Goal: Communication & Community: Answer question/provide support

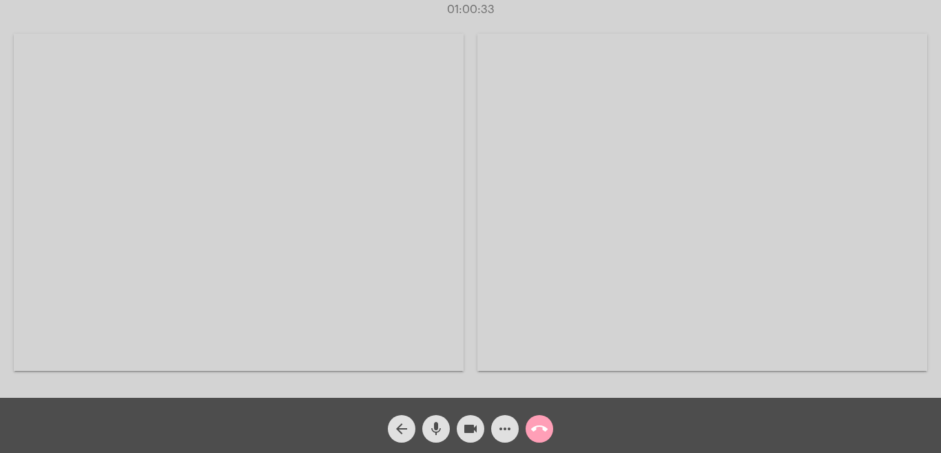
click at [539, 429] on mat-icon "call_end" at bounding box center [539, 428] width 17 height 17
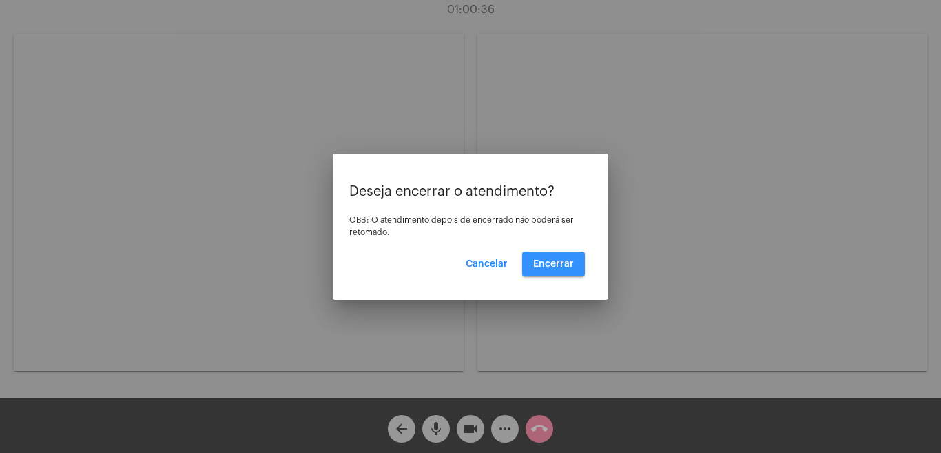
click at [561, 262] on span "Encerrar" at bounding box center [553, 264] width 41 height 10
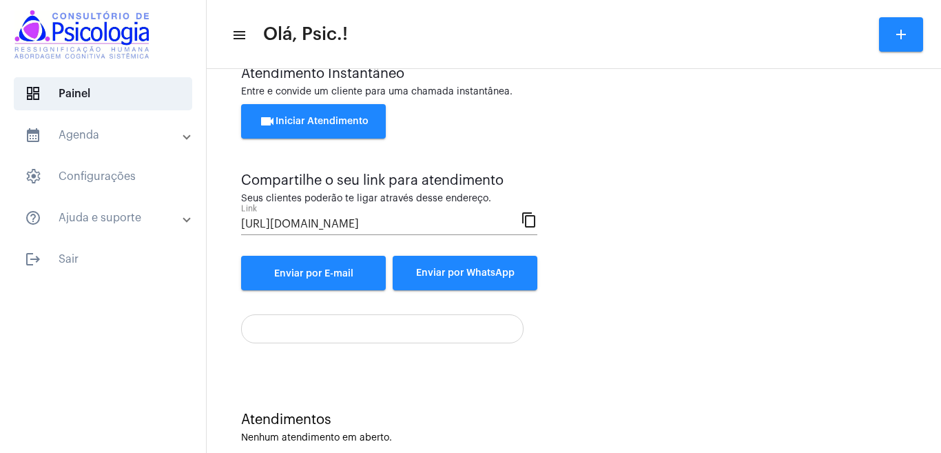
scroll to position [62, 0]
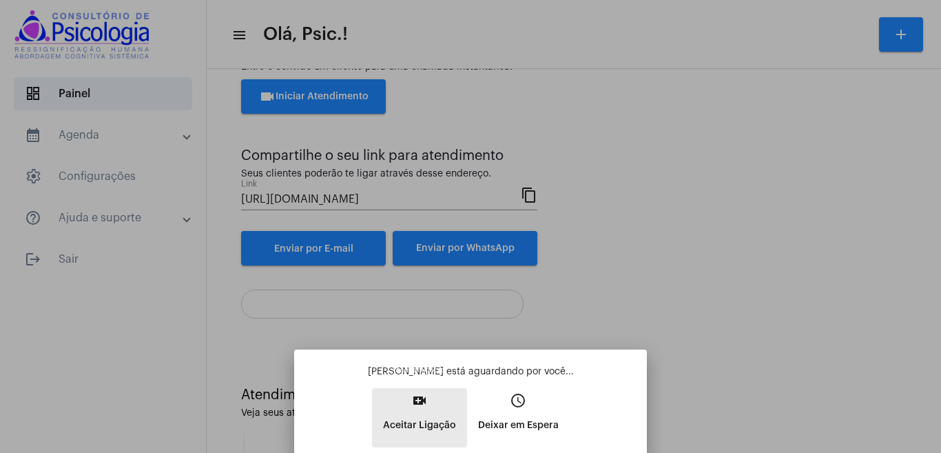
click at [426, 402] on mat-icon "video_call" at bounding box center [419, 400] width 17 height 17
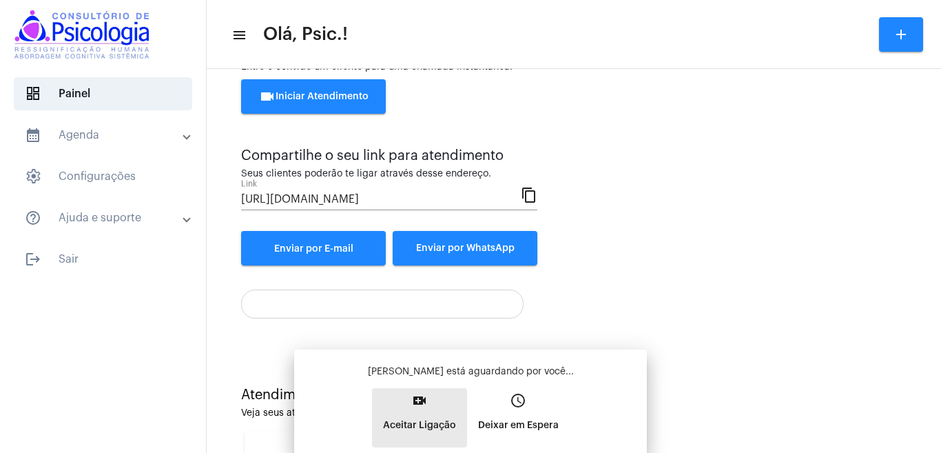
click at [426, 402] on div "[PERSON_NAME] está aguardando por você... video_call Aceitar Ligação access_tim…" at bounding box center [470, 405] width 331 height 83
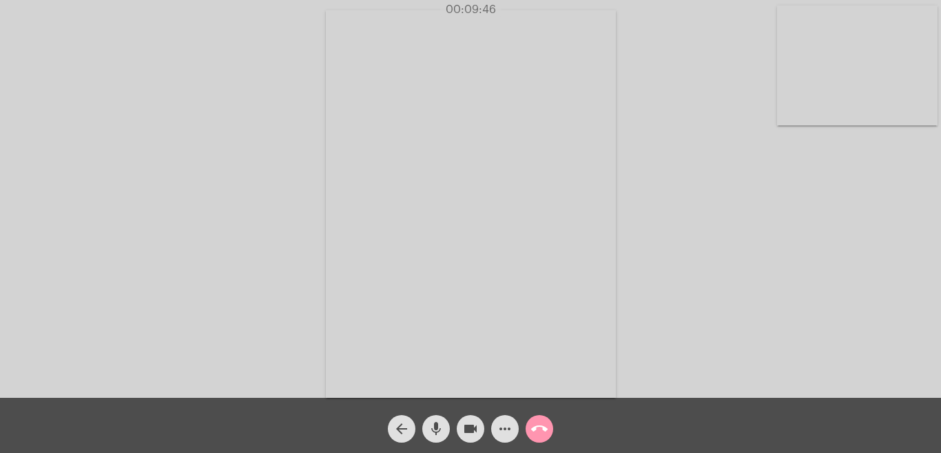
click at [541, 428] on mat-icon "call_end" at bounding box center [539, 428] width 17 height 17
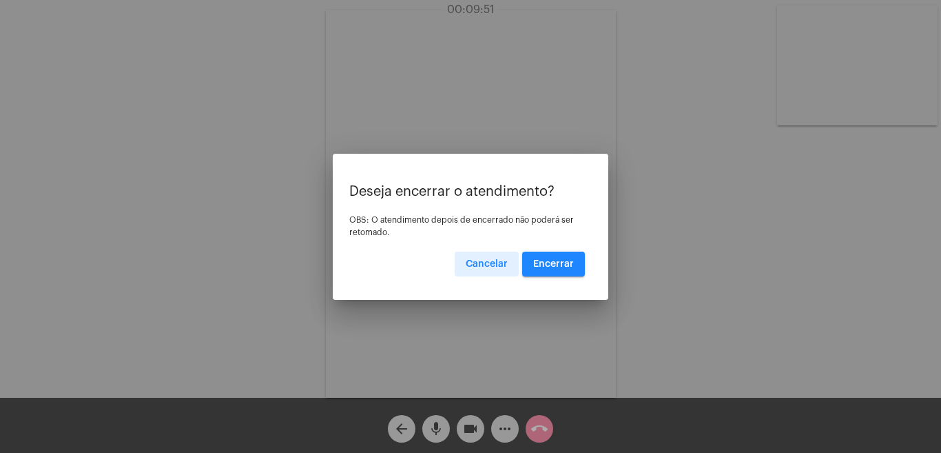
click at [565, 262] on span "Encerrar" at bounding box center [553, 264] width 41 height 10
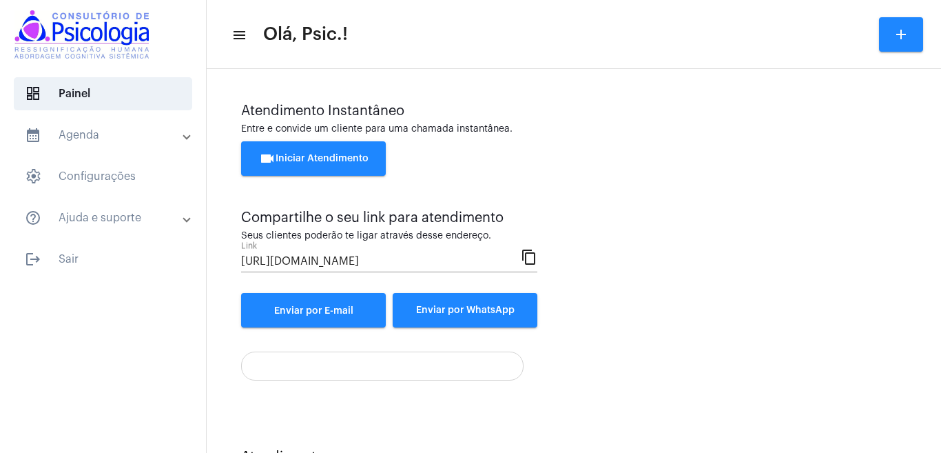
scroll to position [62, 0]
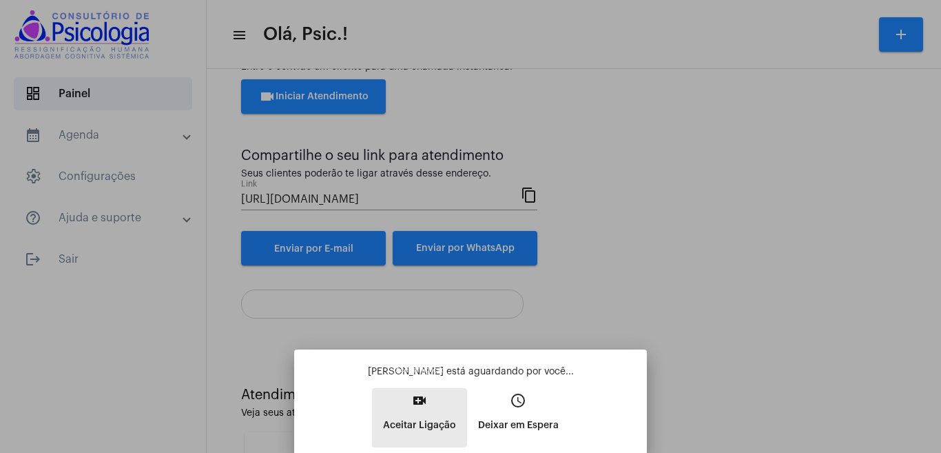
click at [413, 403] on mat-icon "video_call" at bounding box center [419, 400] width 17 height 17
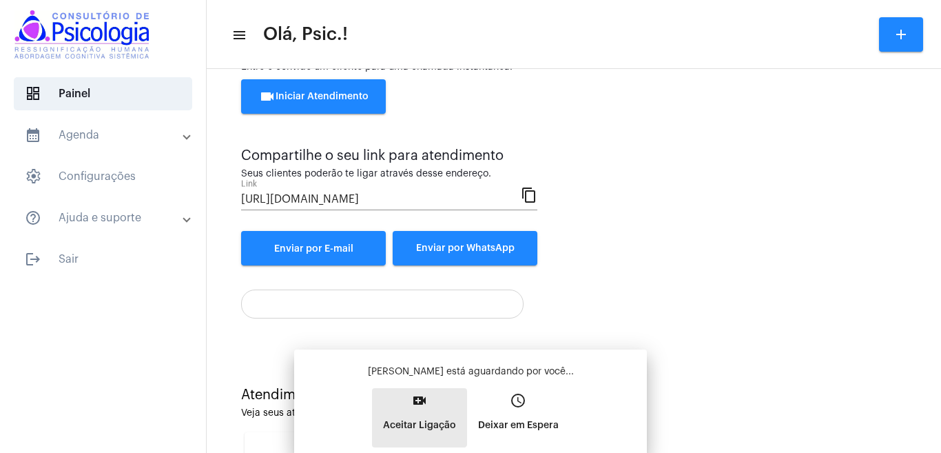
click at [413, 403] on mat-icon "video_call" at bounding box center [419, 400] width 17 height 17
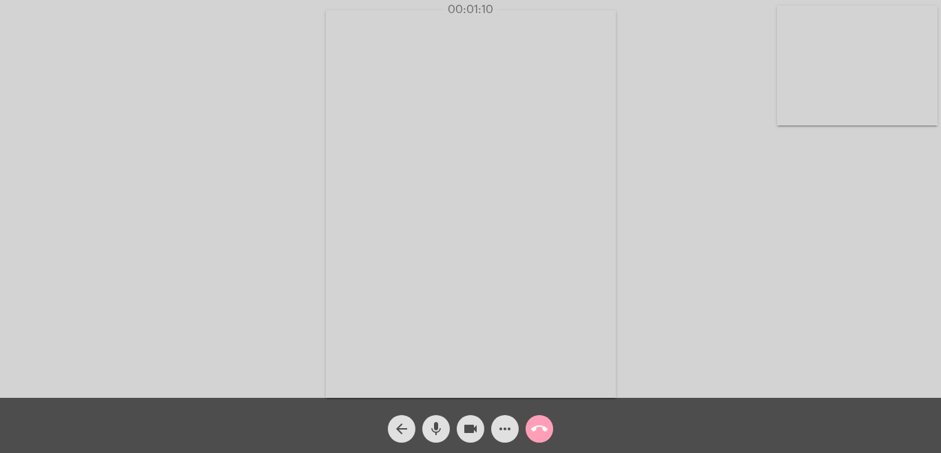
click at [539, 424] on mat-icon "call_end" at bounding box center [539, 428] width 17 height 17
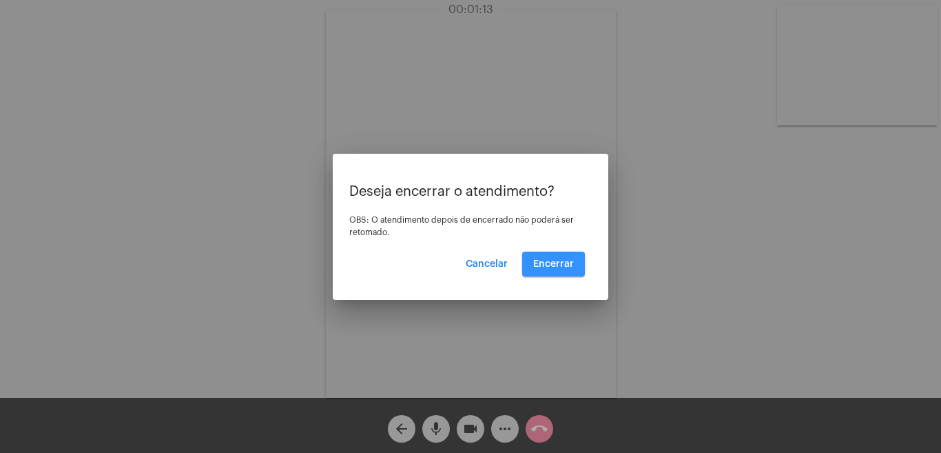
click at [557, 262] on span "Encerrar" at bounding box center [553, 264] width 41 height 10
